Goal: Task Accomplishment & Management: Use online tool/utility

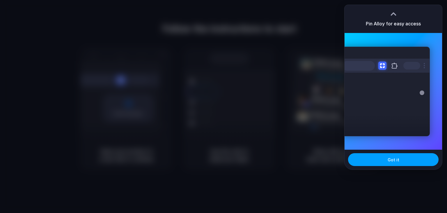
click at [400, 158] on button "Got it" at bounding box center [393, 159] width 91 height 13
